Goal: Navigation & Orientation: Find specific page/section

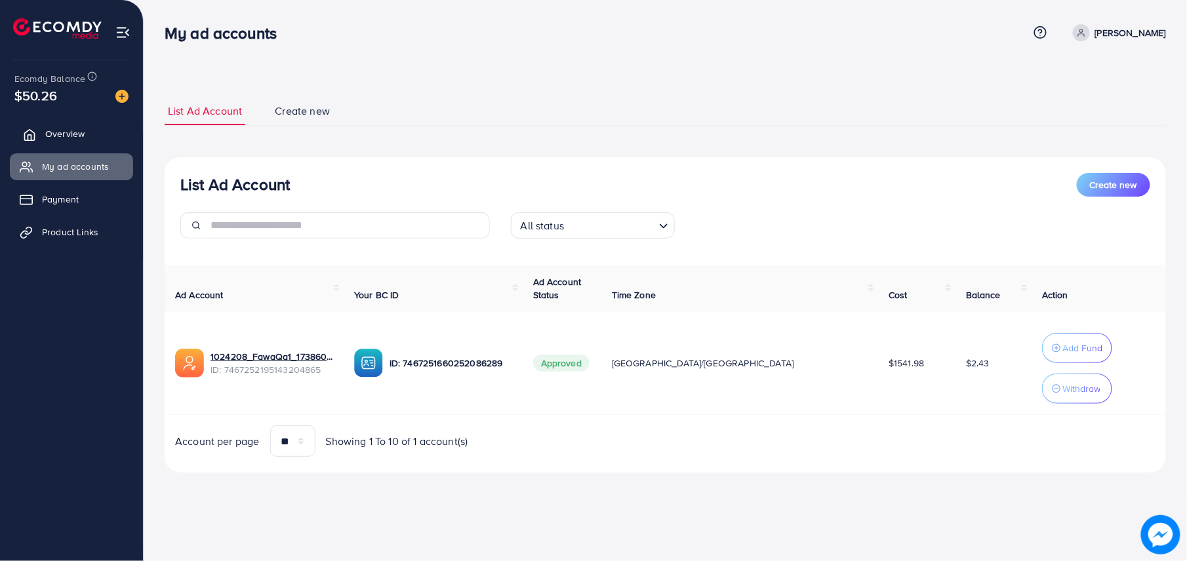
click at [108, 134] on link "Overview" at bounding box center [71, 134] width 123 height 26
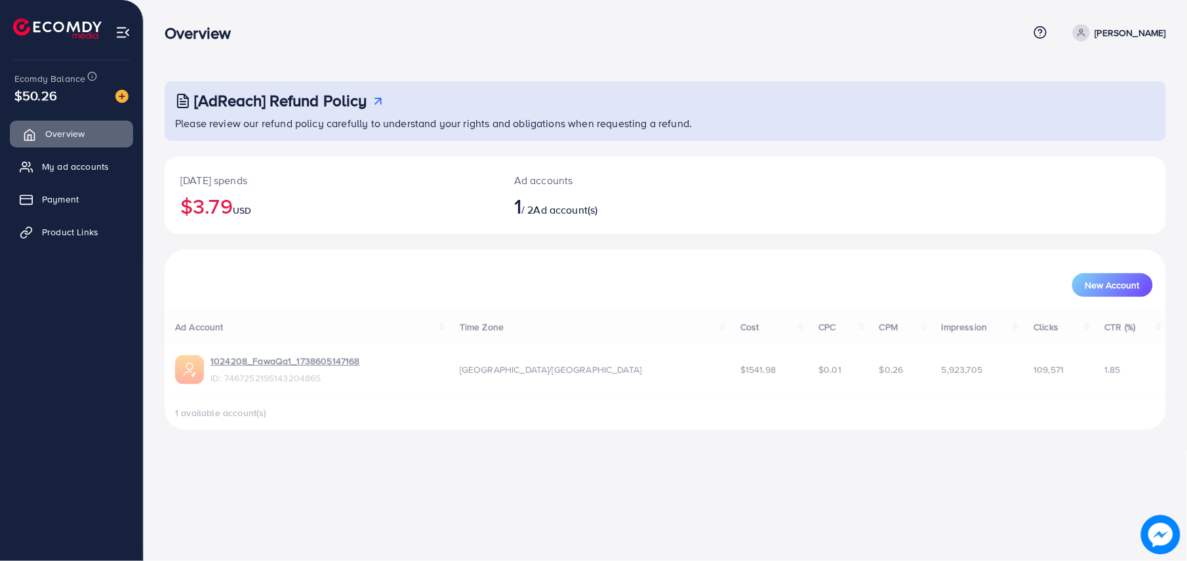
click at [100, 147] on link "Overview" at bounding box center [71, 134] width 123 height 26
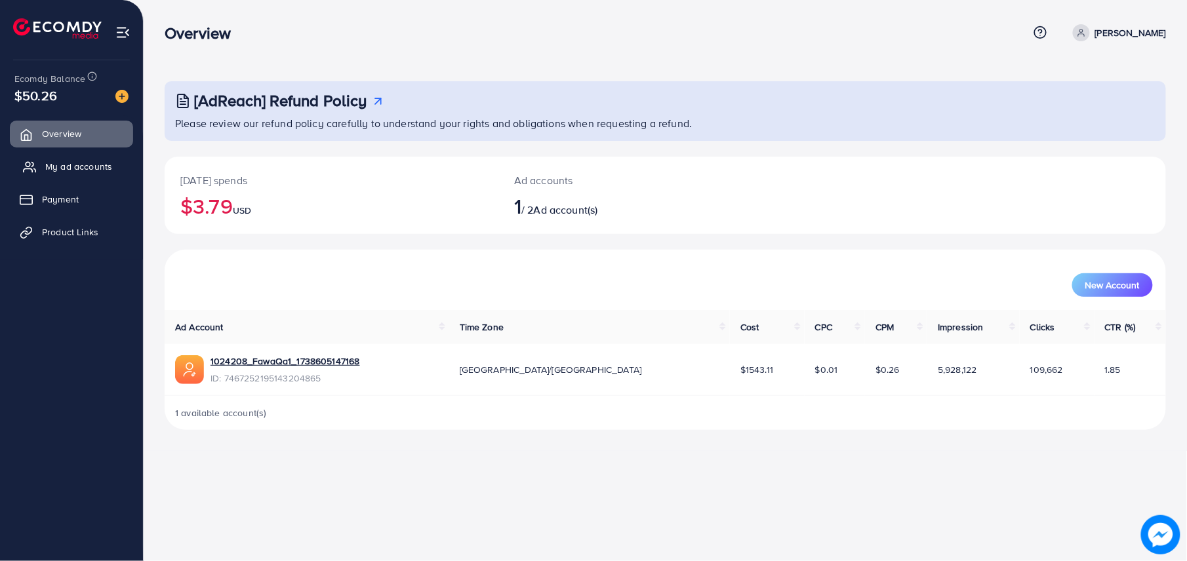
click at [98, 174] on link "My ad accounts" at bounding box center [71, 166] width 123 height 26
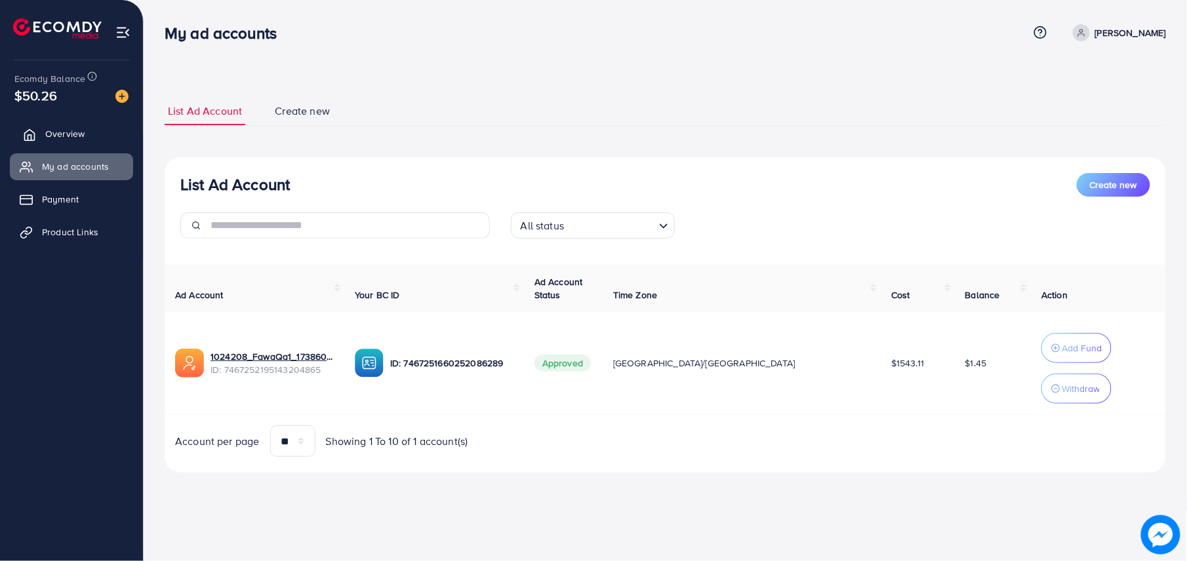
click at [77, 140] on link "Overview" at bounding box center [71, 134] width 123 height 26
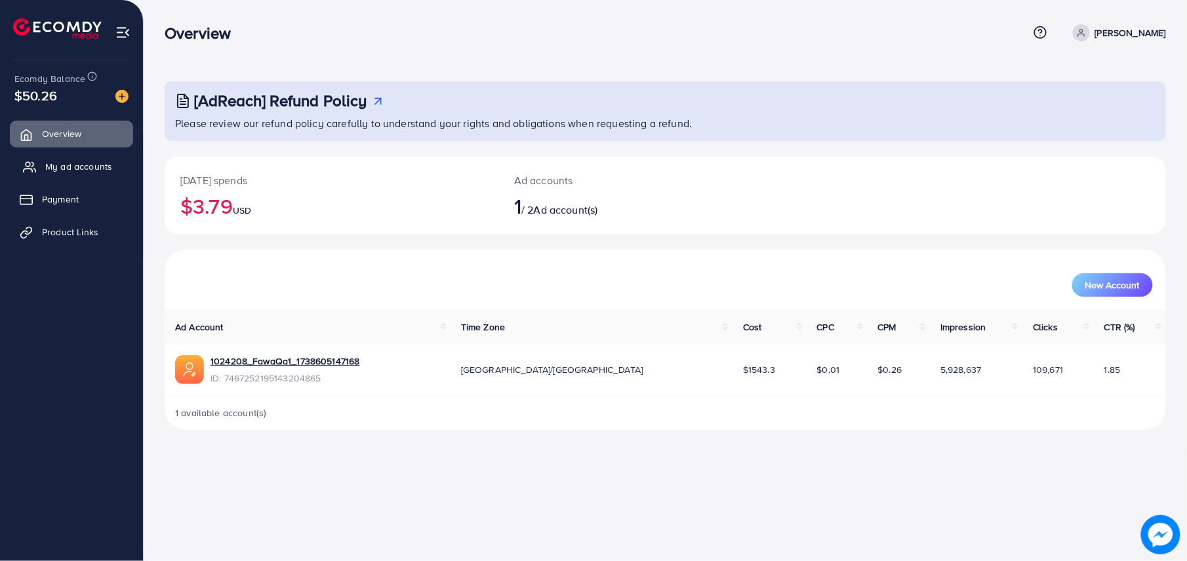
click at [88, 158] on link "My ad accounts" at bounding box center [71, 166] width 123 height 26
